Goal: Task Accomplishment & Management: Use online tool/utility

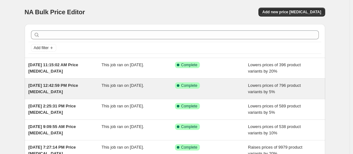
click at [127, 89] on div "This job ran on [DATE]." at bounding box center [138, 88] width 73 height 13
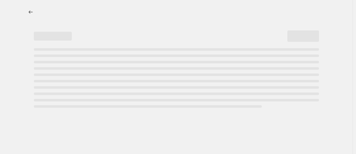
select select "percentage"
select select "collection"
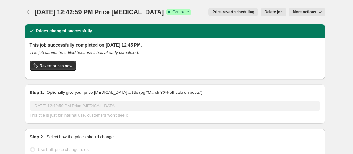
click at [316, 11] on span "More actions" at bounding box center [304, 11] width 23 height 5
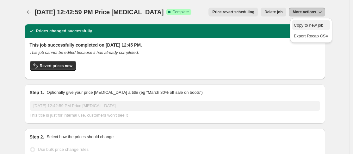
click at [305, 23] on span "Copy to new job" at bounding box center [308, 25] width 29 height 5
select select "percentage"
select select "collection"
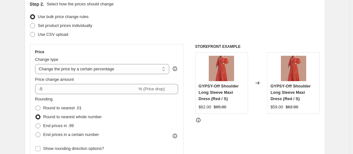
scroll to position [76, 0]
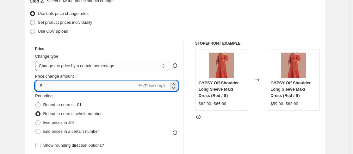
click at [47, 86] on input "-5" at bounding box center [86, 86] width 102 height 10
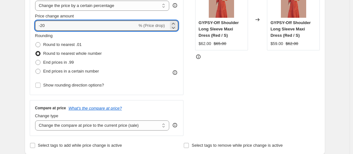
scroll to position [117, 0]
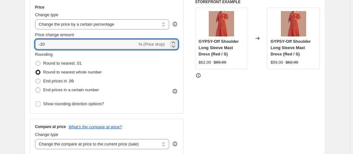
type input "-2"
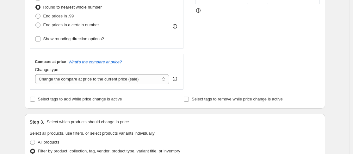
scroll to position [184, 0]
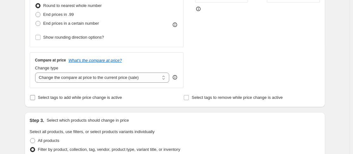
type input "-10"
click at [34, 98] on input "Select tags to add while price change is active" at bounding box center [32, 97] width 5 height 5
checkbox input "true"
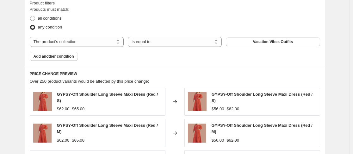
scroll to position [389, 0]
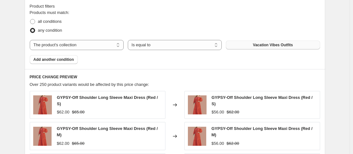
click at [287, 46] on span "Vacation Vibes Outfits" at bounding box center [273, 44] width 40 height 5
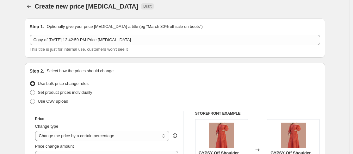
scroll to position [0, 0]
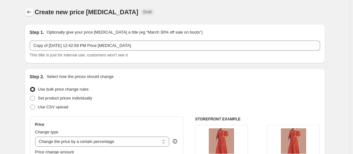
click at [29, 11] on icon "Price change jobs" at bounding box center [29, 12] width 6 height 6
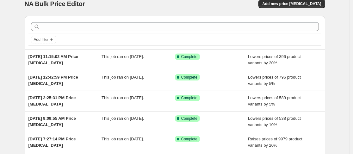
scroll to position [5, 0]
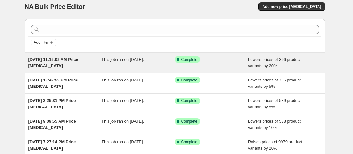
click at [125, 62] on span "This job ran on [DATE]." at bounding box center [123, 59] width 42 height 5
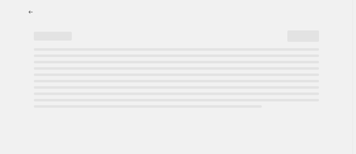
select select "percentage"
select select "collection"
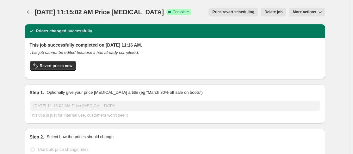
scroll to position [2, 0]
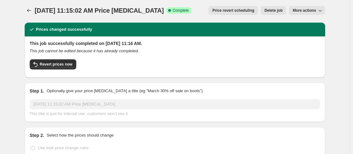
click at [320, 11] on icon "button" at bounding box center [320, 10] width 6 height 6
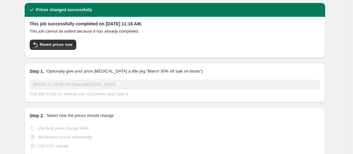
scroll to position [15, 0]
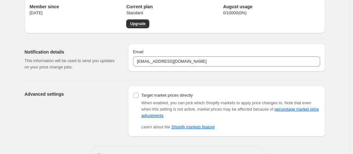
scroll to position [25, 0]
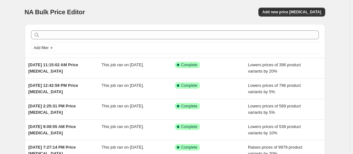
scroll to position [69, 0]
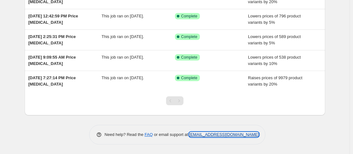
click at [243, 135] on link "[EMAIL_ADDRESS][DOMAIN_NAME]" at bounding box center [224, 134] width 70 height 5
click at [231, 135] on link "[EMAIL_ADDRESS][DOMAIN_NAME]" at bounding box center [224, 134] width 70 height 5
click at [200, 134] on link "[EMAIL_ADDRESS][DOMAIN_NAME]" at bounding box center [224, 134] width 70 height 5
